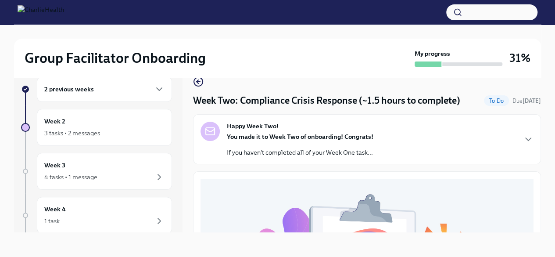
scroll to position [298, 0]
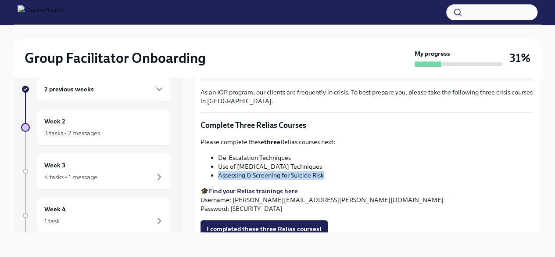
click at [262, 187] on strong "Find your Relias trainings here" at bounding box center [253, 191] width 89 height 8
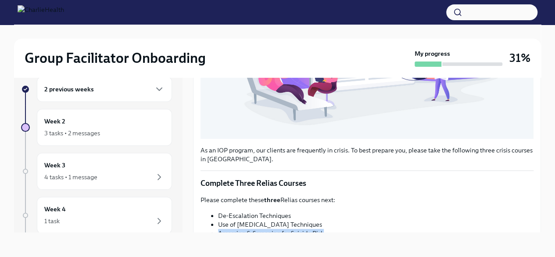
scroll to position [233, 0]
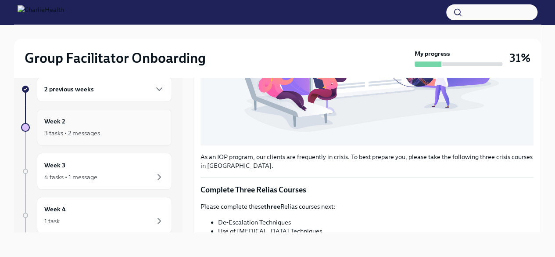
click at [97, 130] on div "3 tasks • 2 messages" at bounding box center [72, 133] width 56 height 9
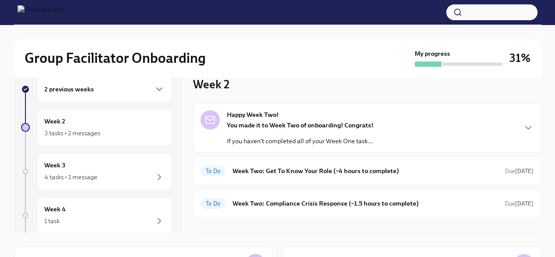
scroll to position [68, 0]
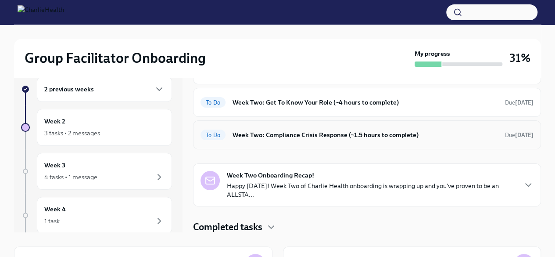
click at [317, 131] on h6 "Week Two: Compliance Crisis Response (~1.5 hours to complete)" at bounding box center [366, 135] width 266 height 10
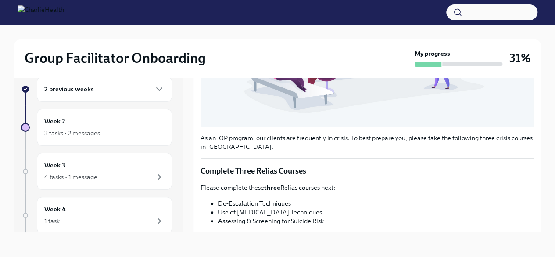
scroll to position [336, 0]
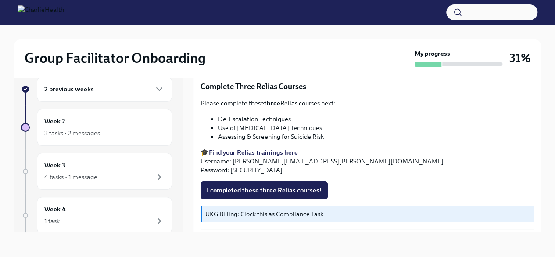
click at [283, 149] on strong "Find your Relias trainings here" at bounding box center [253, 152] width 89 height 8
drag, startPoint x: 324, startPoint y: 133, endPoint x: 217, endPoint y: 133, distance: 106.7
click at [217, 133] on ul "De-Escalation Techniques Use of [MEDICAL_DATA] Techniques Assessing & Screening…" at bounding box center [367, 128] width 333 height 26
copy li "Assessing & Screening for Suicide Risk"
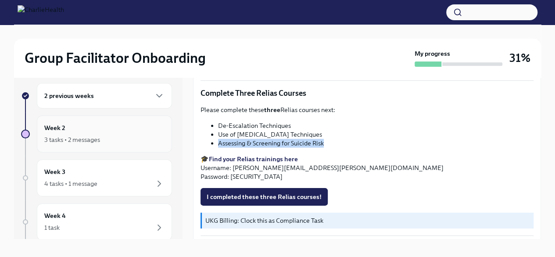
click at [104, 136] on div "3 tasks • 2 messages" at bounding box center [104, 139] width 120 height 11
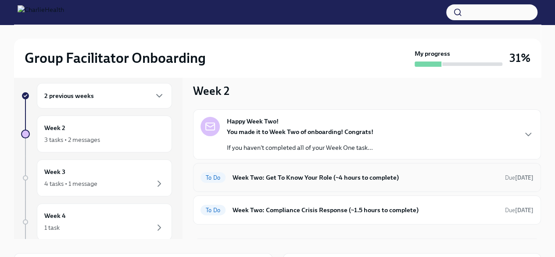
click at [335, 180] on h6 "Week Two: Get To Know Your Role (~4 hours to complete)" at bounding box center [366, 178] width 266 height 10
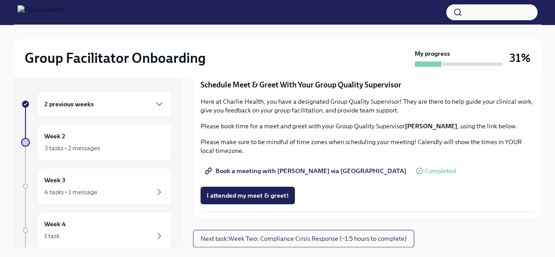
scroll to position [862, 0]
click at [92, 136] on div "Week 2 3 tasks • 2 messages" at bounding box center [104, 142] width 120 height 22
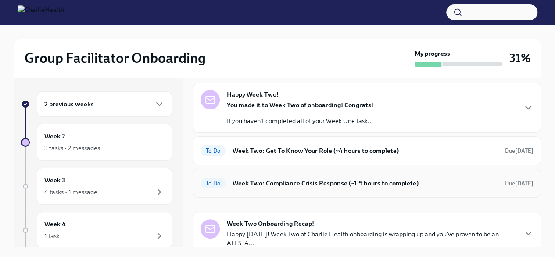
scroll to position [68, 0]
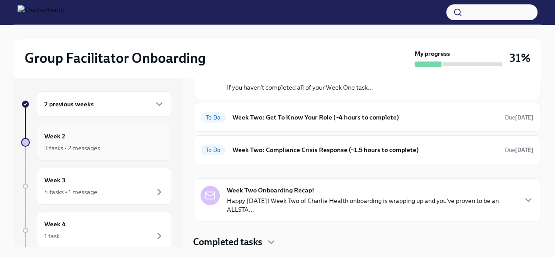
click at [126, 144] on div "3 tasks • 2 messages" at bounding box center [104, 148] width 120 height 11
click at [334, 144] on div "To Do Week Two: Compliance Crisis Response (~1.5 hours to complete) Due [DATE]" at bounding box center [367, 150] width 333 height 14
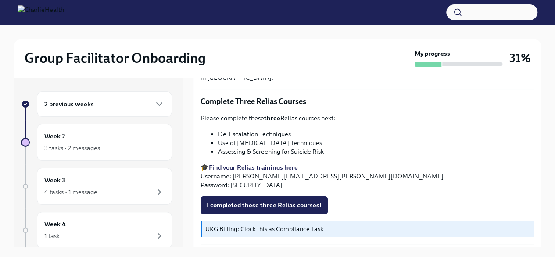
scroll to position [15, 0]
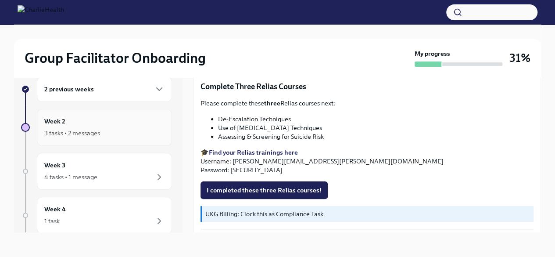
click at [109, 133] on div "3 tasks • 2 messages" at bounding box center [104, 133] width 120 height 11
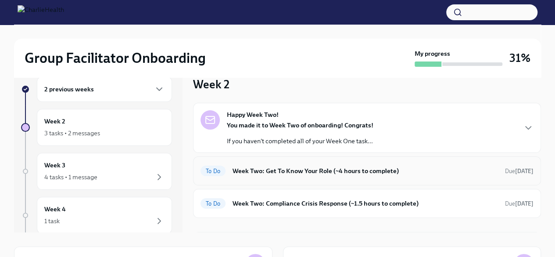
click at [354, 173] on h6 "Week Two: Get To Know Your Role (~4 hours to complete)" at bounding box center [366, 171] width 266 height 10
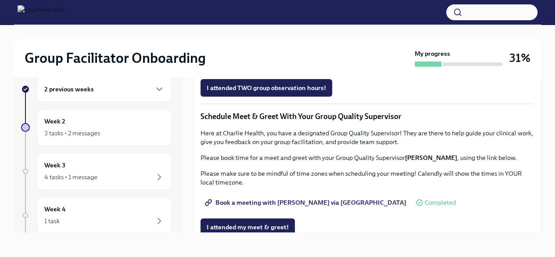
scroll to position [862, 0]
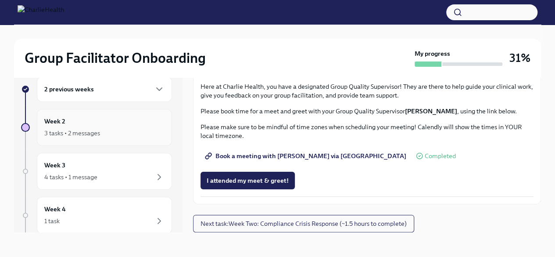
click at [108, 129] on div "3 tasks • 2 messages" at bounding box center [104, 133] width 120 height 11
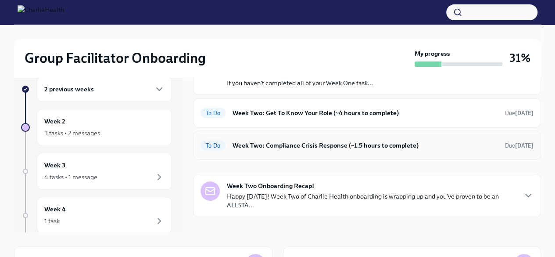
scroll to position [68, 0]
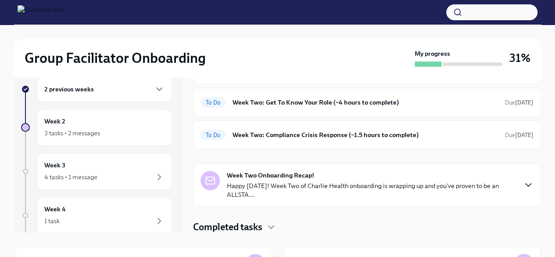
click at [523, 184] on icon "button" at bounding box center [528, 185] width 11 height 11
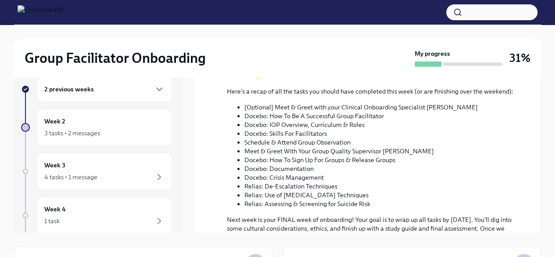
scroll to position [388, 0]
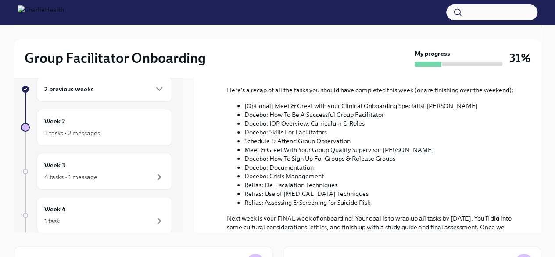
click at [346, 163] on li "Docebo: Documentation" at bounding box center [382, 167] width 275 height 9
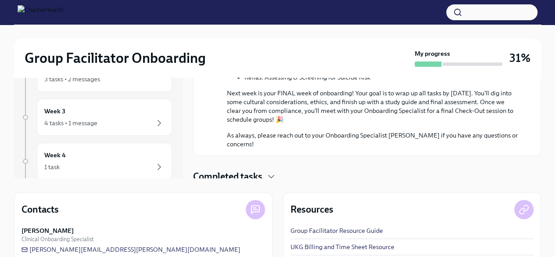
scroll to position [70, 0]
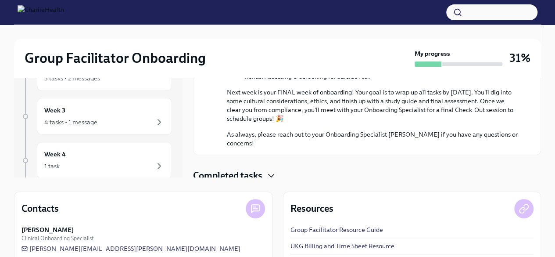
click at [268, 171] on icon "button" at bounding box center [271, 175] width 11 height 11
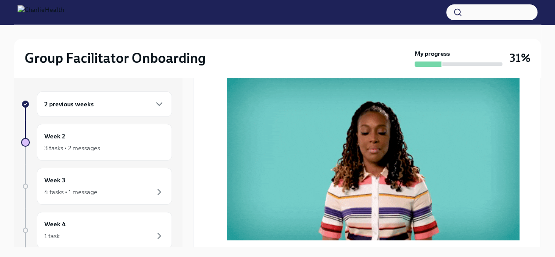
scroll to position [0, 0]
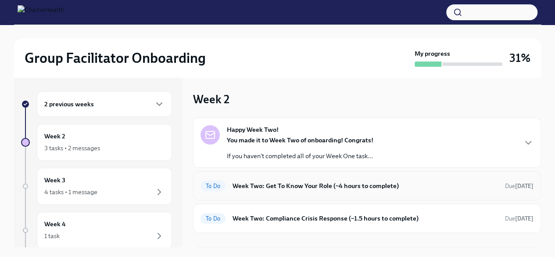
click at [272, 195] on div "To Do Week Two: Get To Know Your Role (~4 hours to complete) Due [DATE]" at bounding box center [367, 185] width 348 height 29
click at [314, 185] on h6 "Week Two: Get To Know Your Role (~4 hours to complete)" at bounding box center [366, 186] width 266 height 10
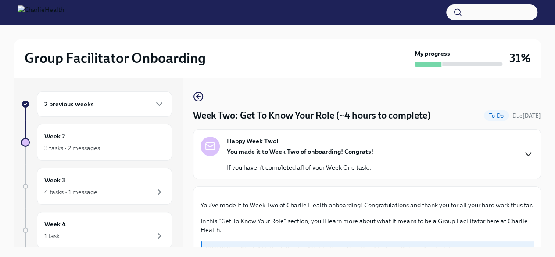
click at [523, 152] on icon "button" at bounding box center [528, 154] width 11 height 11
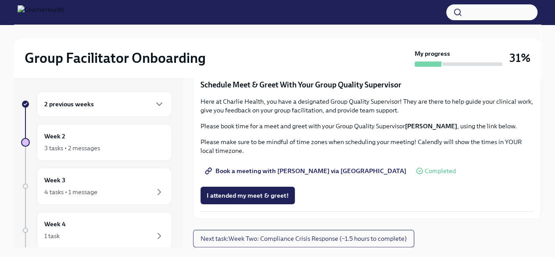
scroll to position [1151, 0]
click at [67, 143] on div "3 tasks • 2 messages" at bounding box center [104, 148] width 120 height 11
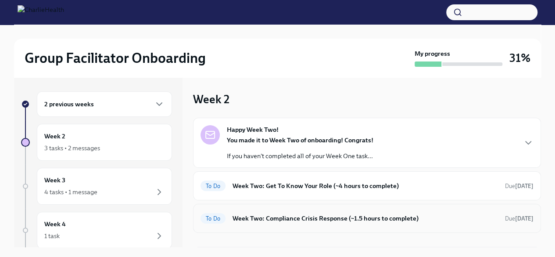
click at [364, 212] on div "To Do Week Two: Compliance Crisis Response (~1.5 hours to complete) Due [DATE]" at bounding box center [367, 218] width 333 height 14
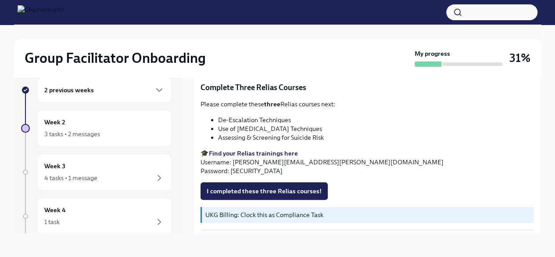
scroll to position [14, 0]
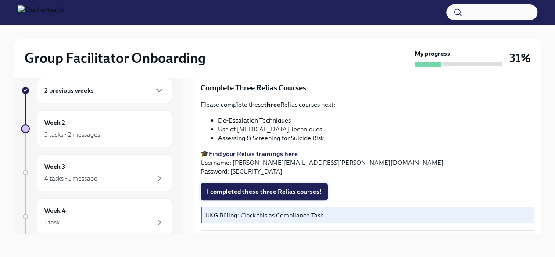
click at [311, 191] on button "I completed these three Relias courses!" at bounding box center [264, 192] width 127 height 18
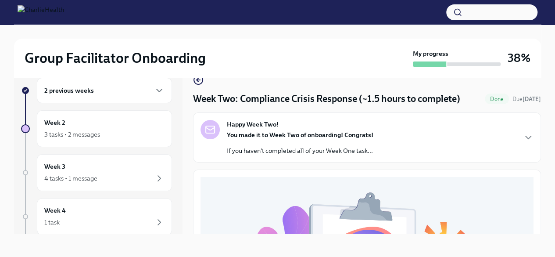
scroll to position [0, 0]
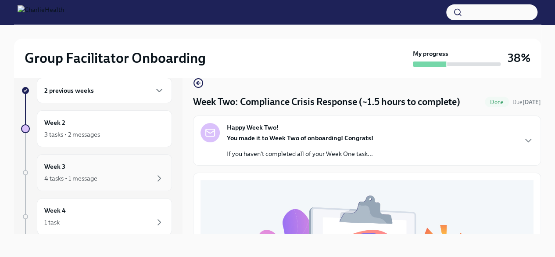
click at [69, 164] on div "Week 3 4 tasks • 1 message" at bounding box center [104, 173] width 120 height 22
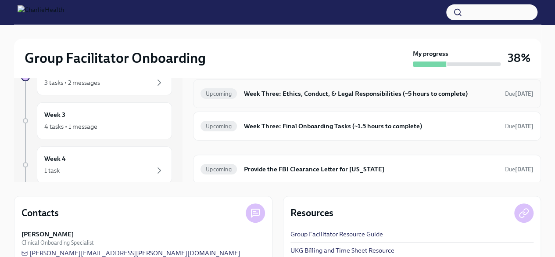
scroll to position [66, 0]
click at [367, 172] on div "Upcoming Provide the FBI Clearance Letter for [US_STATE] Due [DATE]" at bounding box center [367, 169] width 333 height 14
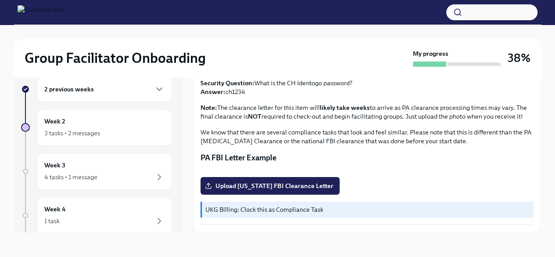
scroll to position [209, 0]
click at [291, 187] on span "Upload [US_STATE] FBI Clearance Letter" at bounding box center [270, 185] width 127 height 9
click at [0, 0] on input "Upload [US_STATE] FBI Clearance Letter" at bounding box center [0, 0] width 0 height 0
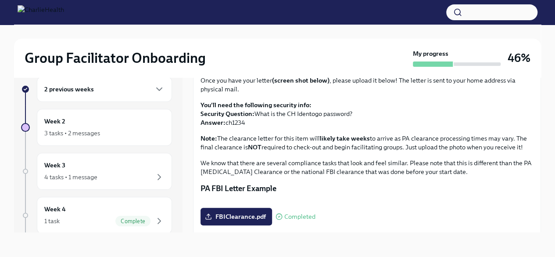
scroll to position [0, 0]
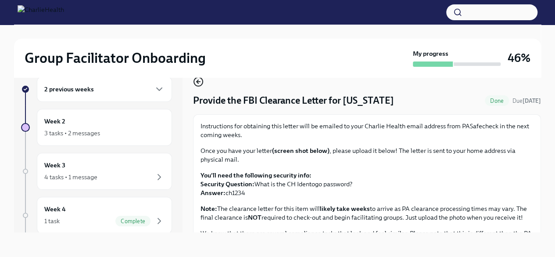
click at [199, 80] on icon "button" at bounding box center [198, 81] width 11 height 11
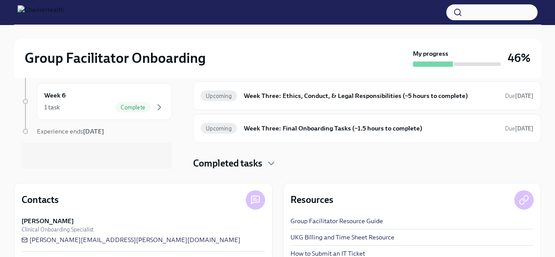
scroll to position [126, 0]
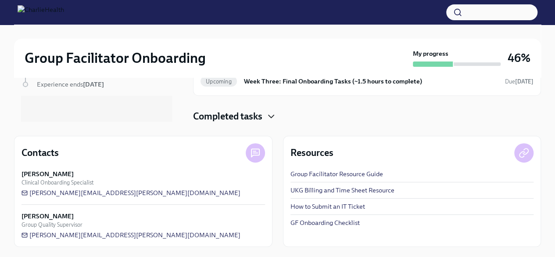
click at [271, 115] on icon "button" at bounding box center [271, 116] width 5 height 3
click at [270, 117] on icon "button" at bounding box center [271, 116] width 11 height 11
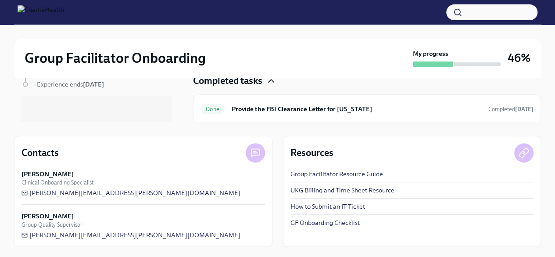
scroll to position [79, 0]
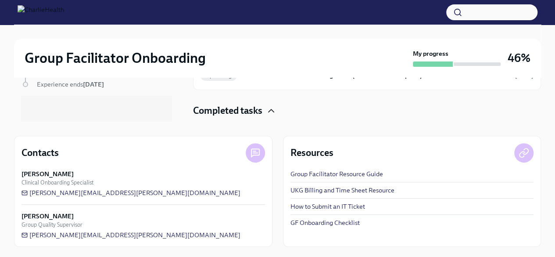
click at [267, 110] on icon "button" at bounding box center [271, 110] width 11 height 11
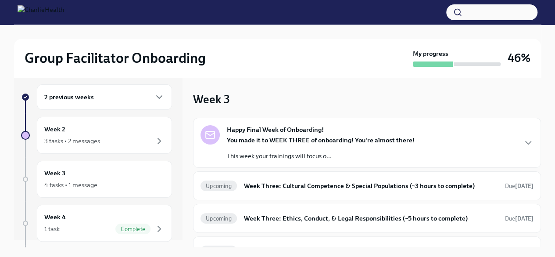
scroll to position [5, 0]
